Goal: Task Accomplishment & Management: Use online tool/utility

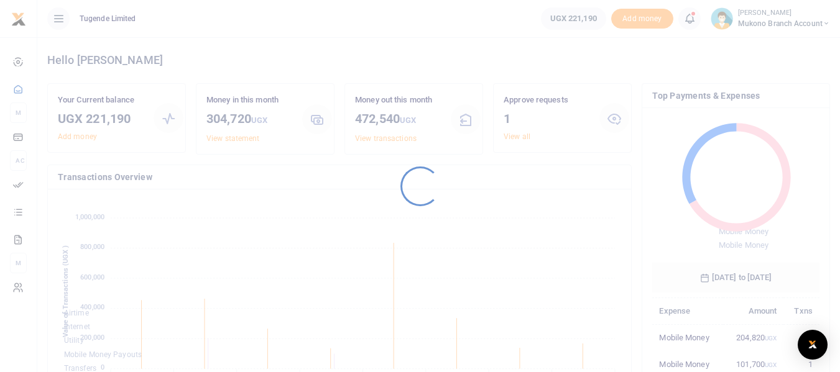
scroll to position [196, 555]
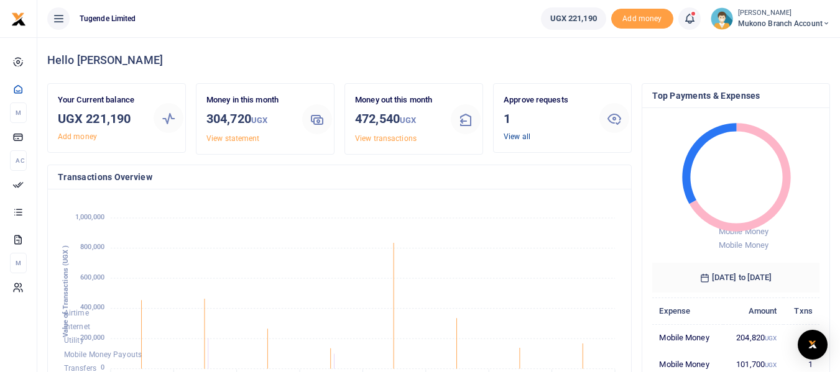
click at [518, 137] on link "View all" at bounding box center [517, 136] width 27 height 9
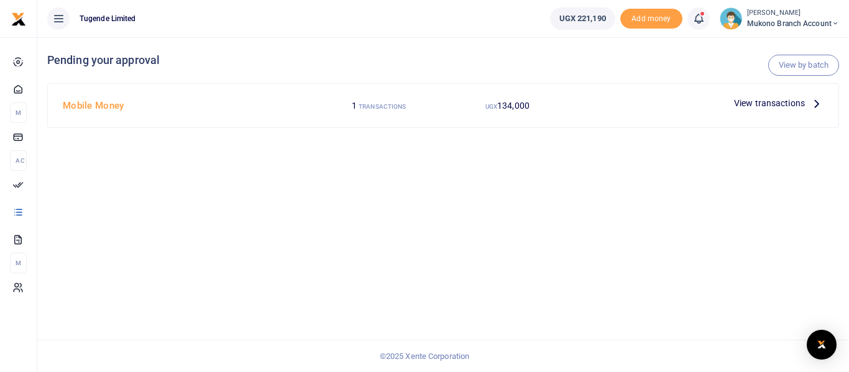
click at [815, 104] on icon at bounding box center [817, 103] width 14 height 14
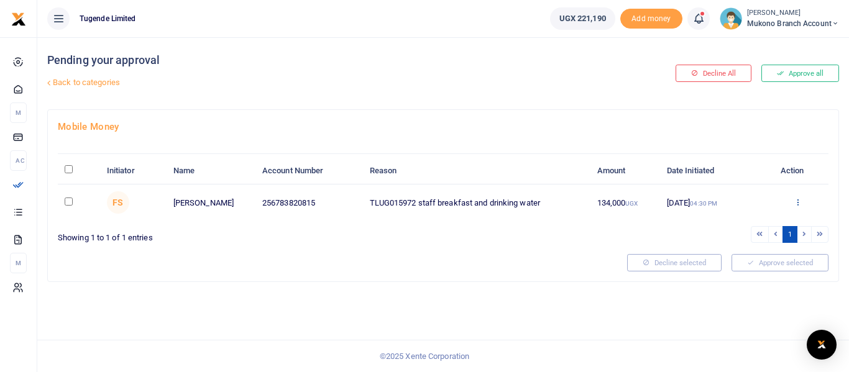
click at [800, 198] on icon at bounding box center [798, 202] width 8 height 9
click at [746, 221] on link "Approve" at bounding box center [753, 222] width 98 height 17
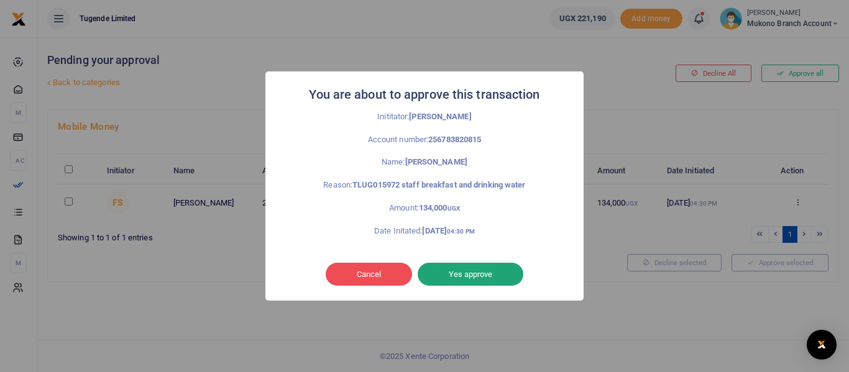
click at [465, 272] on button "Yes approve" at bounding box center [471, 275] width 106 height 24
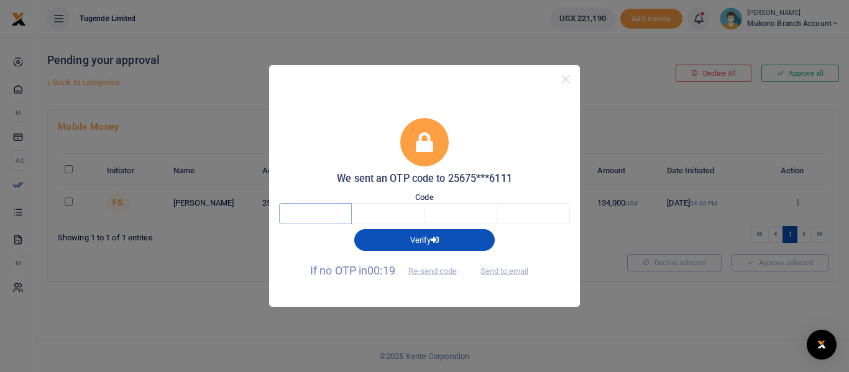
click at [303, 215] on input "text" at bounding box center [315, 213] width 73 height 21
type input "6"
type input "5"
type input "3"
click at [532, 216] on input "text" at bounding box center [533, 213] width 73 height 21
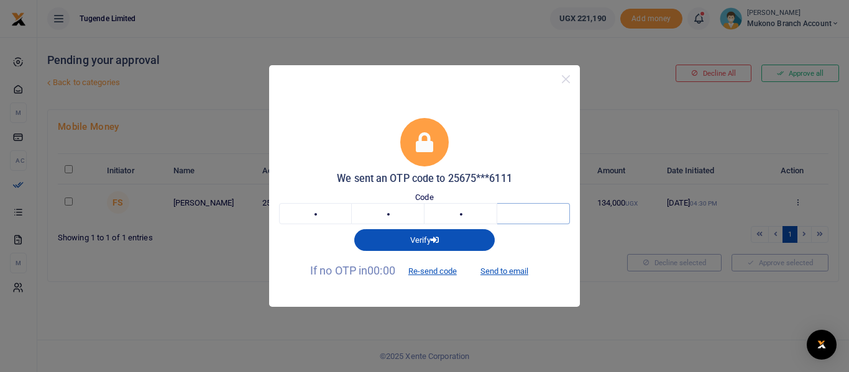
type input "9"
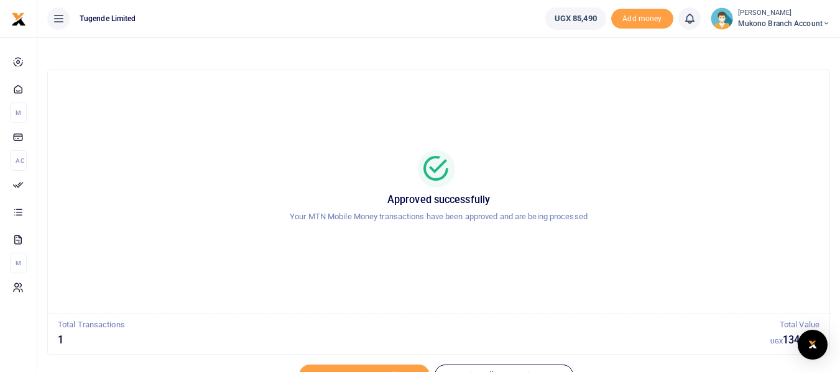
click at [823, 24] on icon at bounding box center [826, 23] width 7 height 9
click at [771, 44] on link "Switch accounts" at bounding box center [782, 45] width 98 height 17
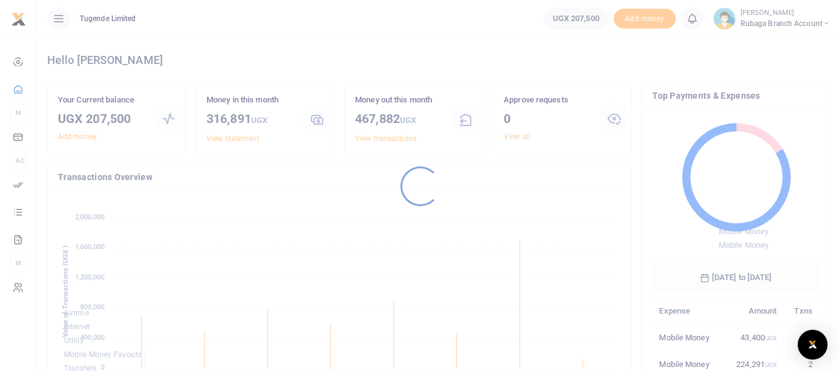
scroll to position [165, 158]
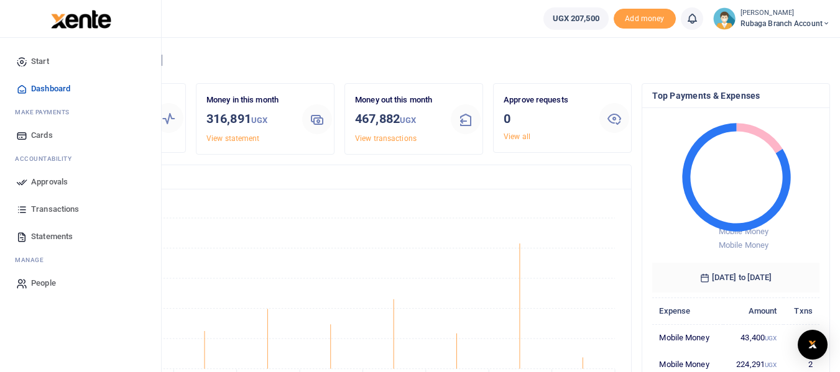
click at [52, 182] on span "Approvals" at bounding box center [49, 182] width 37 height 12
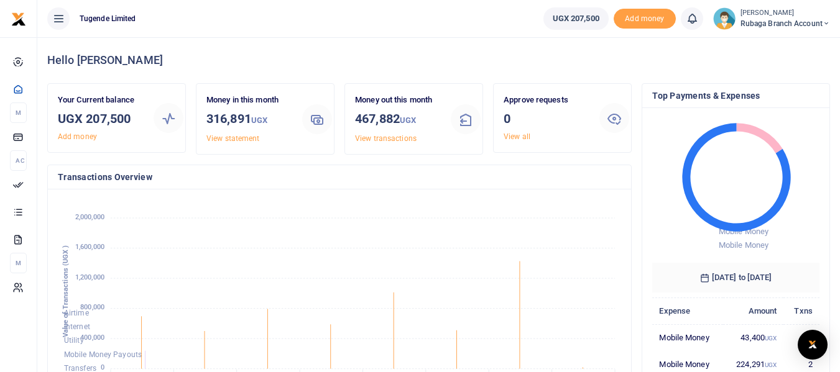
scroll to position [10, 10]
